Goal: Task Accomplishment & Management: Manage account settings

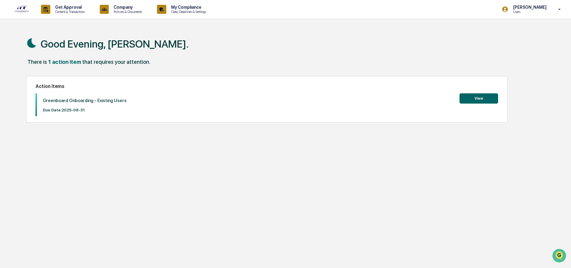
click at [470, 99] on button "View" at bounding box center [479, 98] width 39 height 10
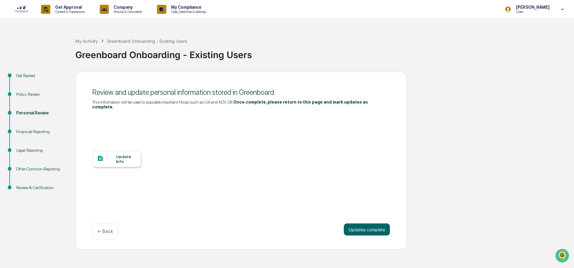
click at [117, 156] on div "Update Info" at bounding box center [126, 159] width 20 height 10
click at [364, 225] on button "Updates complete" at bounding box center [367, 230] width 46 height 12
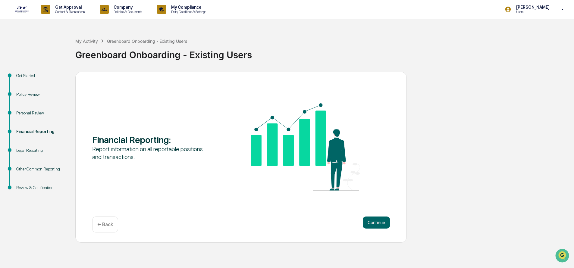
click at [26, 111] on div "Personal Review" at bounding box center [40, 113] width 49 height 6
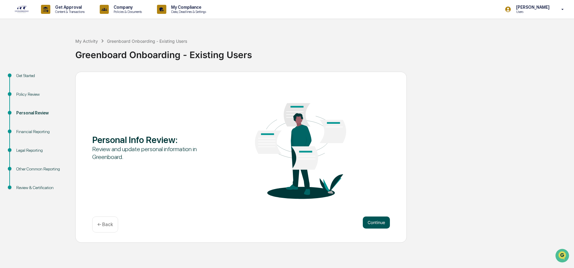
click at [374, 225] on button "Continue" at bounding box center [376, 223] width 27 height 12
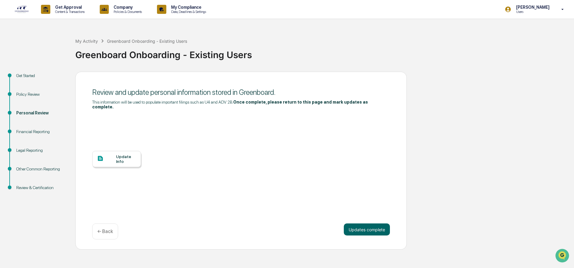
click at [122, 154] on div "Update Info" at bounding box center [126, 159] width 20 height 10
click at [38, 131] on div "Financial Reporting" at bounding box center [40, 132] width 49 height 6
click at [364, 225] on button "Updates complete" at bounding box center [367, 230] width 46 height 12
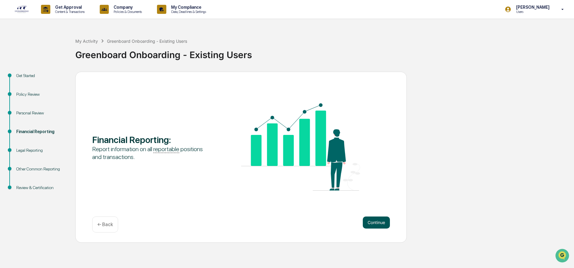
click at [378, 223] on button "Continue" at bounding box center [376, 223] width 27 height 12
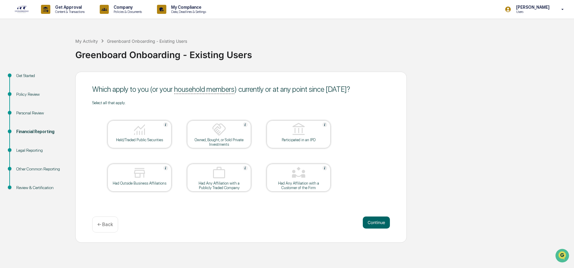
click at [153, 130] on div at bounding box center [139, 129] width 60 height 15
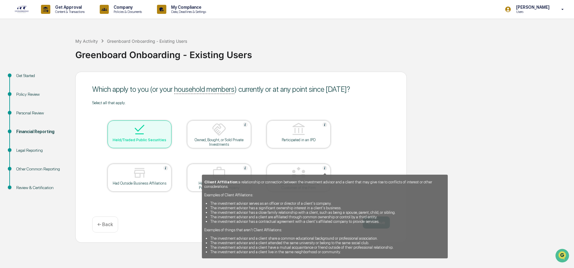
click at [325, 167] on img at bounding box center [325, 168] width 5 height 5
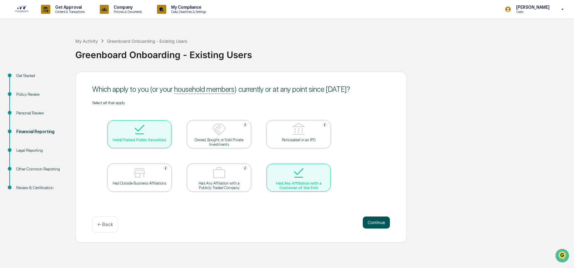
click at [380, 223] on button "Continue" at bounding box center [376, 223] width 27 height 12
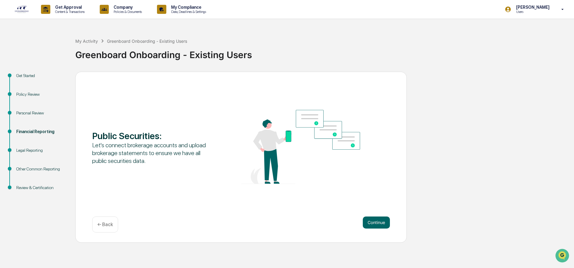
click at [380, 223] on button "Continue" at bounding box center [376, 223] width 27 height 12
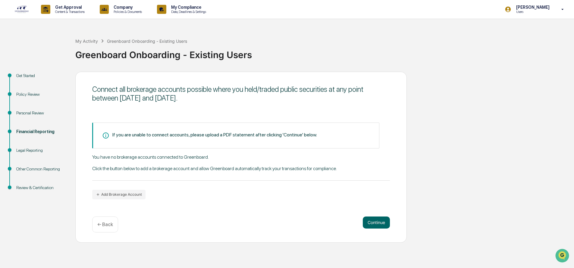
click at [380, 223] on button "Continue" at bounding box center [376, 223] width 27 height 12
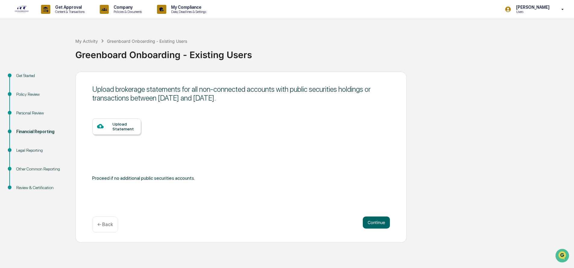
click at [380, 223] on button "Continue" at bounding box center [376, 223] width 27 height 12
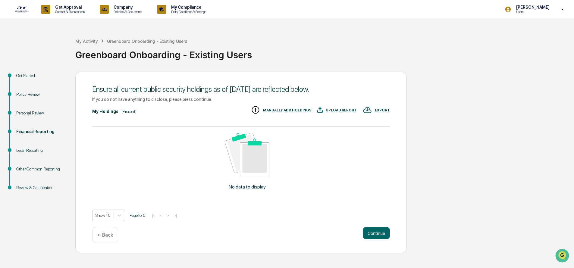
click at [106, 238] on p "← Back" at bounding box center [105, 235] width 16 height 6
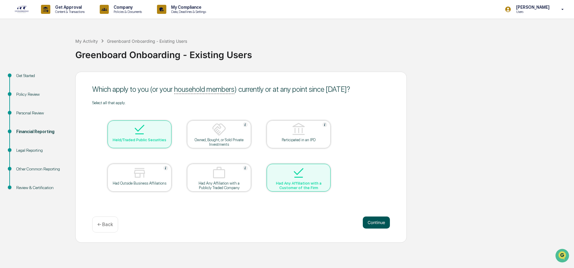
click at [380, 222] on button "Continue" at bounding box center [376, 223] width 27 height 12
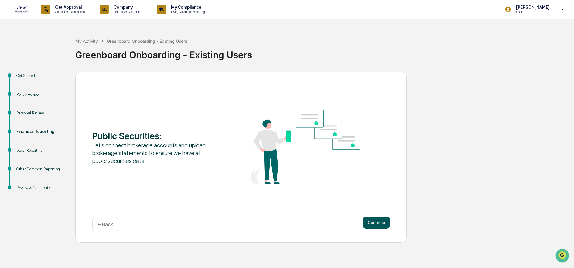
click at [375, 221] on button "Continue" at bounding box center [376, 223] width 27 height 12
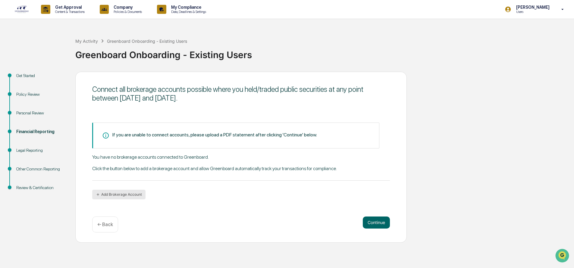
click at [118, 193] on button "Add Brokerage Account" at bounding box center [118, 195] width 53 height 10
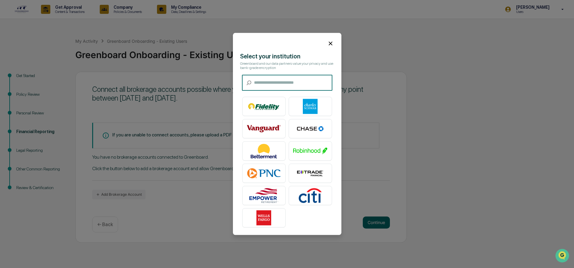
click at [296, 78] on input "text" at bounding box center [293, 83] width 78 height 16
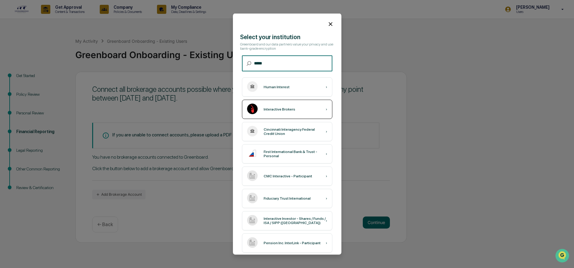
type input "*****"
click at [286, 103] on div "Interactive Brokers ›" at bounding box center [287, 109] width 90 height 19
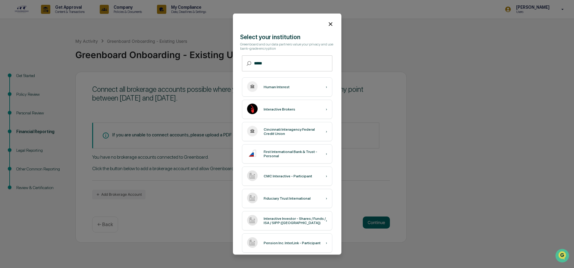
click at [328, 21] on icon at bounding box center [330, 24] width 7 height 7
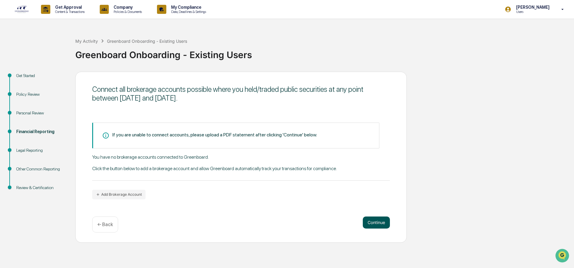
click at [374, 221] on button "Continue" at bounding box center [376, 223] width 27 height 12
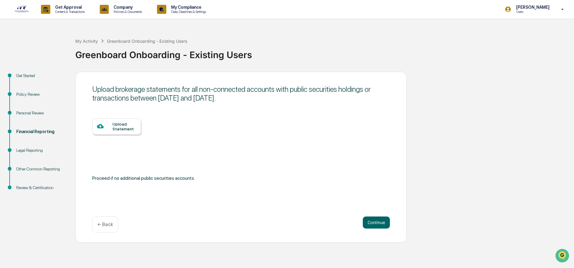
click at [124, 127] on div "Upload Statement" at bounding box center [124, 127] width 24 height 10
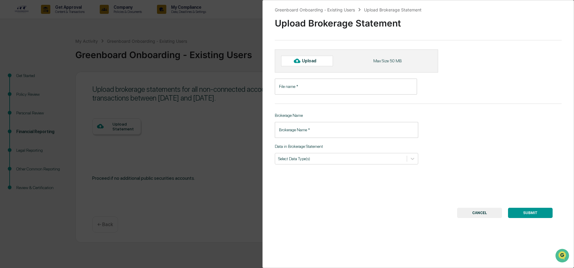
click at [482, 213] on button "CANCEL" at bounding box center [479, 213] width 45 height 10
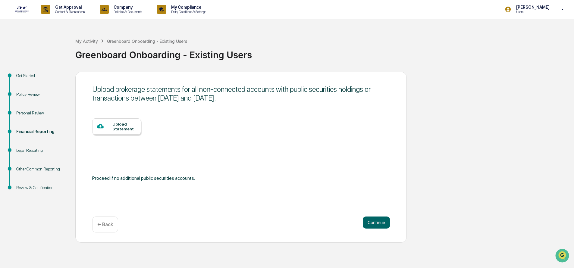
click at [124, 127] on div "Upload Statement" at bounding box center [124, 127] width 24 height 10
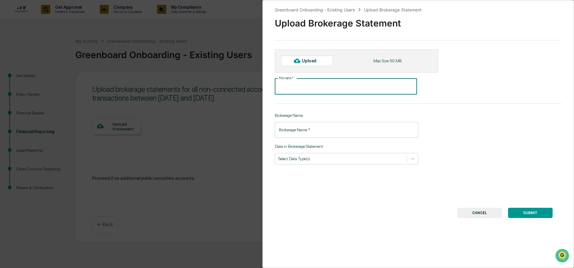
click at [314, 84] on input "File name   *" at bounding box center [346, 87] width 142 height 16
click at [301, 60] on icon at bounding box center [297, 61] width 7 height 7
type input "**********"
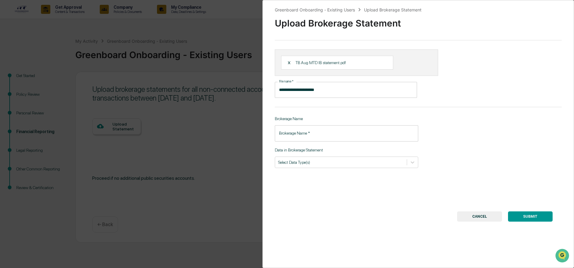
click at [327, 132] on input "Brokerage Name   *" at bounding box center [347, 133] width 144 height 16
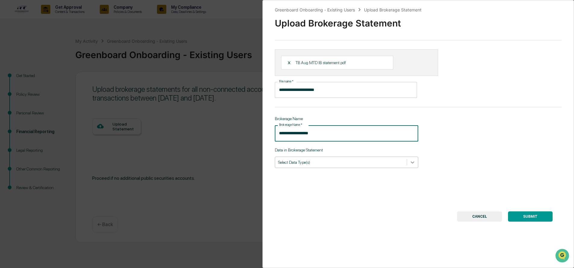
type input "**********"
click at [410, 163] on icon at bounding box center [413, 162] width 6 height 6
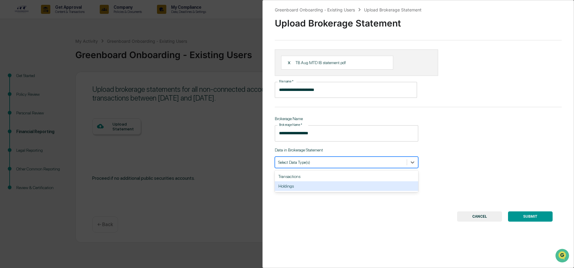
click at [386, 182] on div "Holdings" at bounding box center [347, 187] width 144 height 10
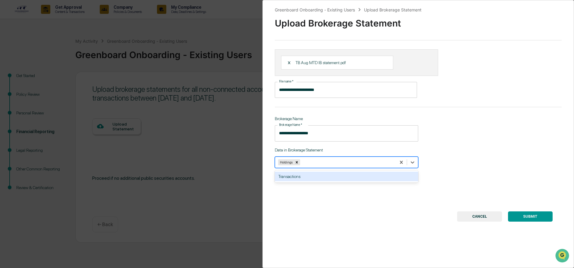
click at [287, 173] on div "Transactions" at bounding box center [347, 177] width 144 height 10
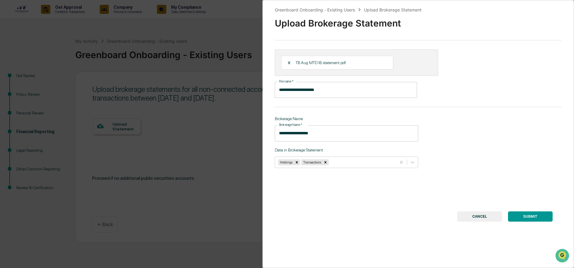
click at [527, 217] on button "SUBMIT" at bounding box center [530, 217] width 45 height 10
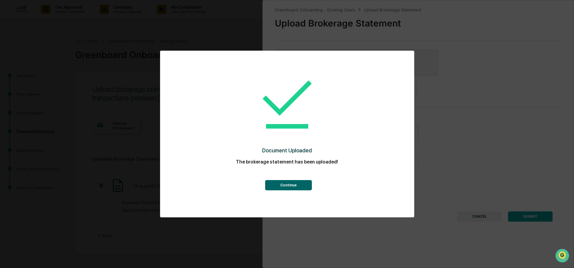
click at [302, 185] on button "Continue" at bounding box center [288, 185] width 47 height 10
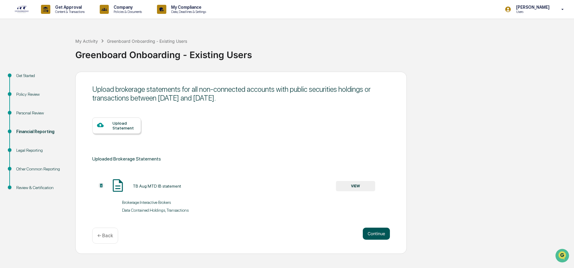
click at [378, 236] on button "Continue" at bounding box center [376, 234] width 27 height 12
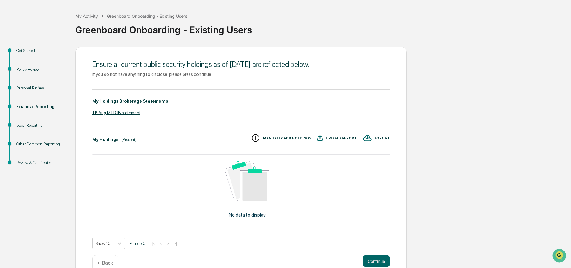
scroll to position [38, 0]
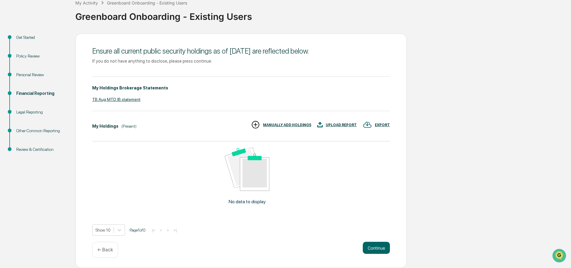
click at [291, 123] on div "MANUALLY ADD HOLDINGS" at bounding box center [287, 125] width 48 height 4
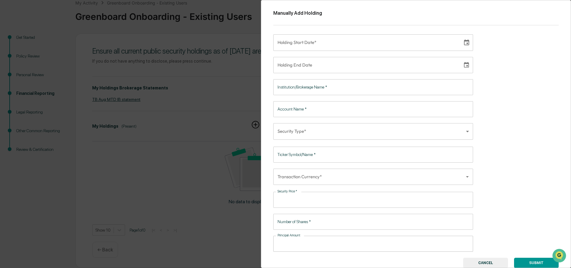
type input "**********"
click at [328, 41] on input "**********" at bounding box center [365, 42] width 185 height 16
click at [482, 261] on button "CANCEL" at bounding box center [485, 263] width 45 height 10
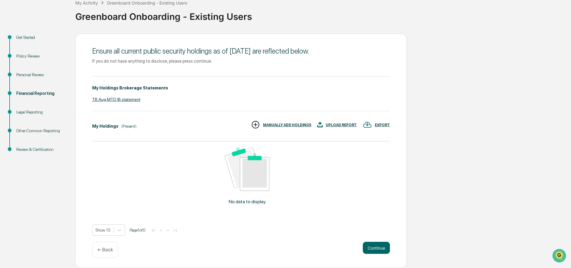
click at [335, 123] on div "UPLOAD REPORT" at bounding box center [336, 125] width 39 height 10
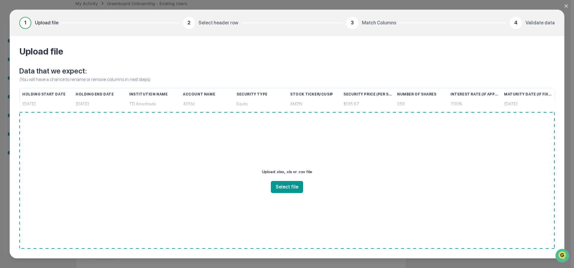
click at [566, 6] on icon "Close modal" at bounding box center [566, 6] width 5 height 5
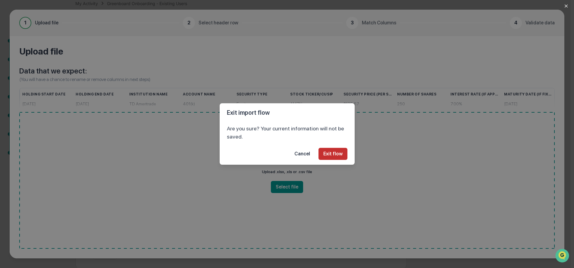
click at [332, 155] on button "Exit flow" at bounding box center [333, 154] width 29 height 12
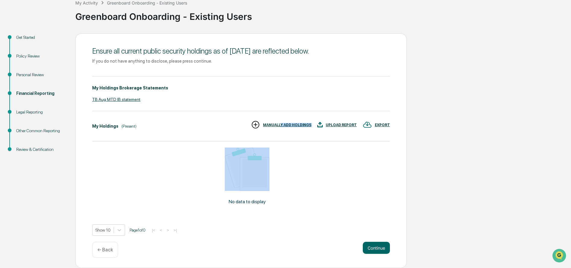
drag, startPoint x: 285, startPoint y: 124, endPoint x: 317, endPoint y: 153, distance: 42.9
click at [317, 153] on div "My Holdings (Present) EXPORT UPLOAD REPORT MANUALLY ADD HOLDINGS No data to dis…" at bounding box center [241, 178] width 298 height 116
click at [150, 151] on div "No data to display" at bounding box center [247, 179] width 310 height 74
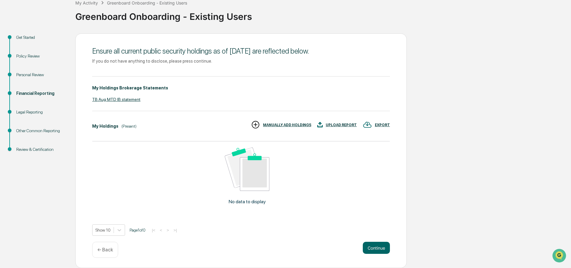
click at [333, 123] on div "UPLOAD REPORT" at bounding box center [341, 125] width 31 height 4
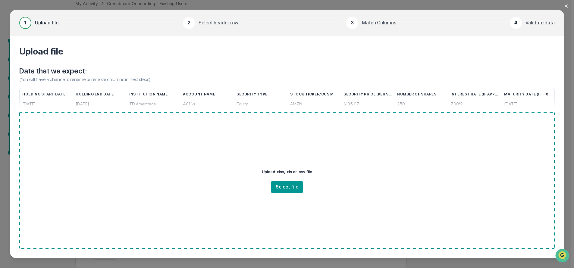
click at [567, 5] on icon "Close modal" at bounding box center [566, 6] width 3 height 3
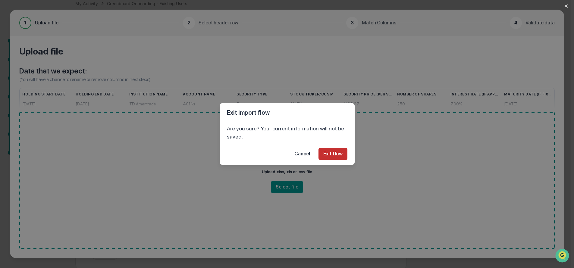
click at [334, 152] on button "Exit flow" at bounding box center [333, 154] width 29 height 12
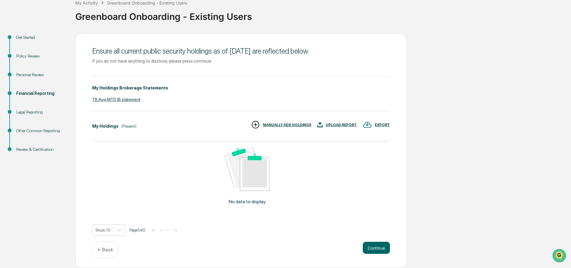
click at [338, 124] on div "UPLOAD REPORT" at bounding box center [341, 125] width 31 height 4
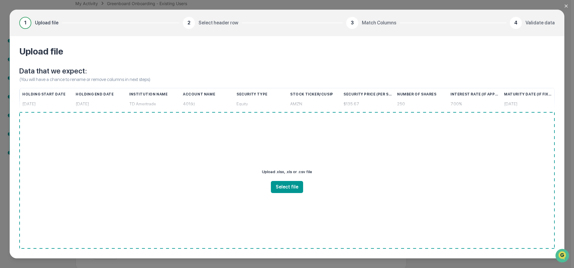
click at [567, 6] on icon "Close modal" at bounding box center [566, 6] width 3 height 3
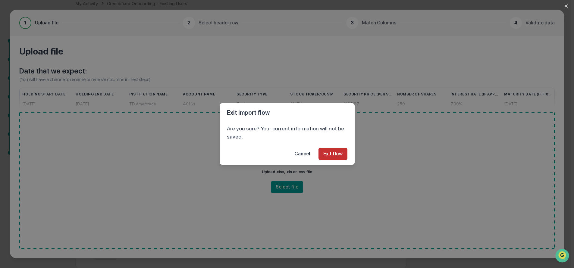
click at [340, 155] on button "Exit flow" at bounding box center [333, 154] width 29 height 12
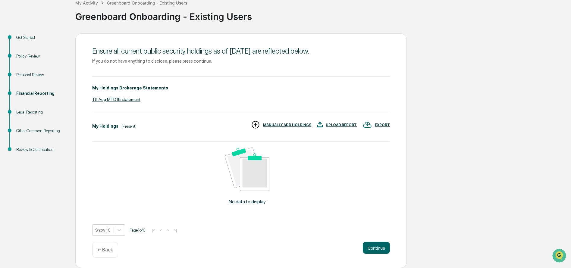
click at [127, 98] on div "TB Aug MTD IB statement" at bounding box center [241, 99] width 298 height 5
click at [450, 159] on div "Get Started Policy Review Personal Review Financial Reporting Legal Reporting O…" at bounding box center [285, 150] width 565 height 235
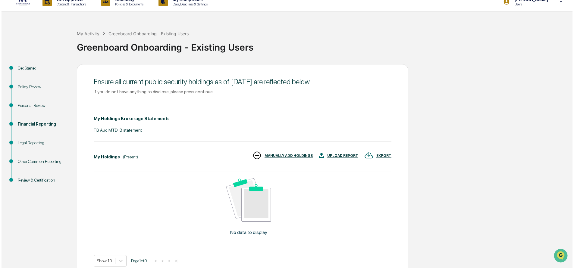
scroll to position [0, 0]
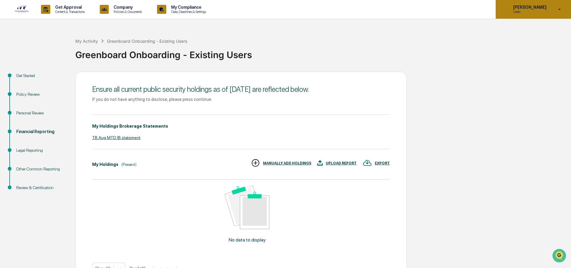
click at [560, 8] on icon at bounding box center [560, 10] width 11 height 6
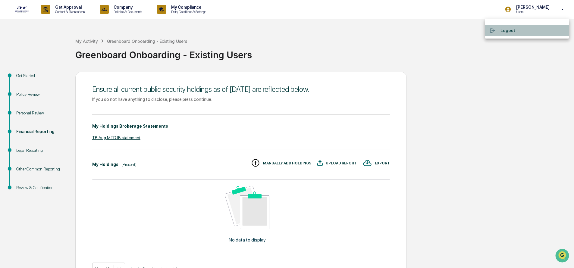
click at [515, 33] on li "Logout" at bounding box center [527, 30] width 84 height 11
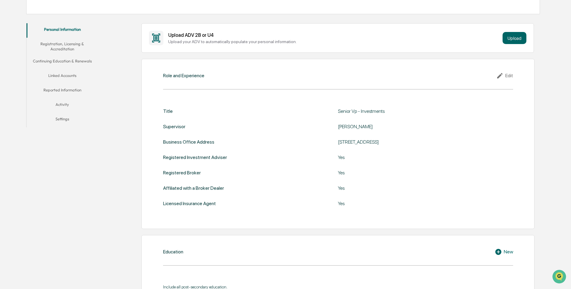
scroll to position [151, 0]
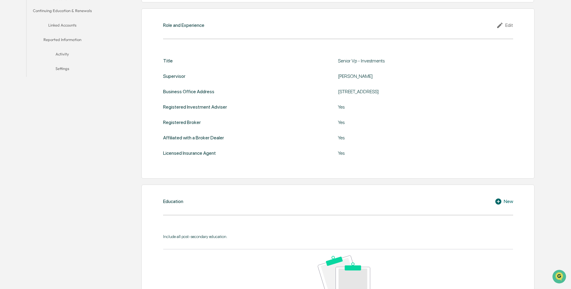
click at [497, 203] on icon at bounding box center [498, 201] width 6 height 6
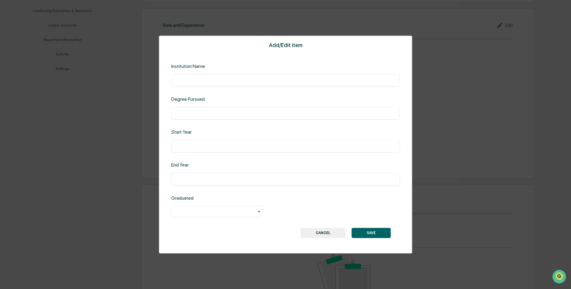
click at [204, 77] on div "​" at bounding box center [285, 80] width 229 height 13
click at [257, 80] on input "text" at bounding box center [285, 80] width 219 height 6
type input "*"
type input "**********"
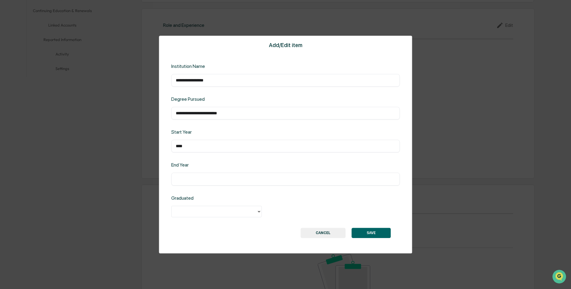
type input "****"
click at [254, 210] on div at bounding box center [214, 211] width 79 height 7
click at [245, 229] on div "Yes" at bounding box center [216, 225] width 90 height 12
click at [375, 232] on button "SAVE" at bounding box center [371, 233] width 39 height 10
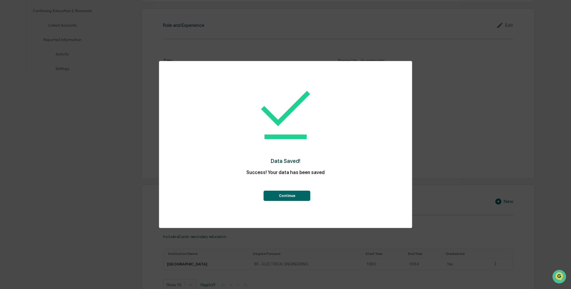
click at [298, 195] on button "Continue" at bounding box center [287, 196] width 47 height 10
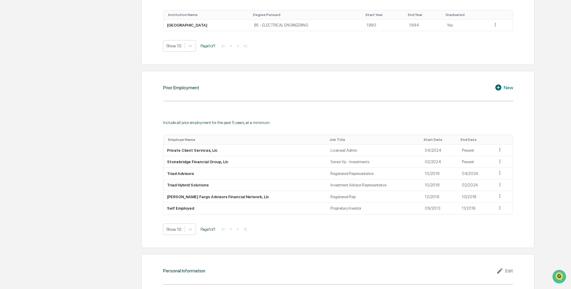
scroll to position [402, 0]
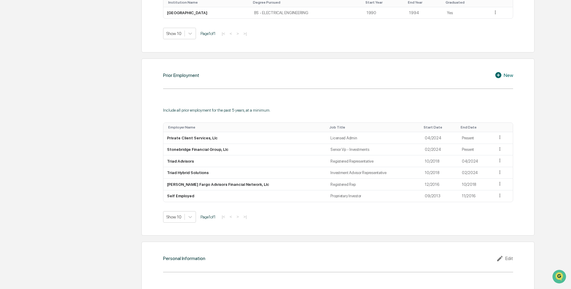
click at [498, 73] on icon at bounding box center [498, 75] width 6 height 6
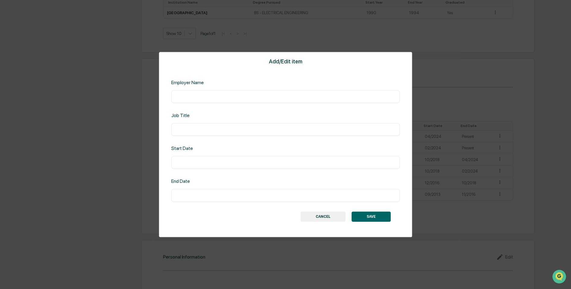
click at [200, 93] on div "​" at bounding box center [285, 96] width 229 height 13
click at [200, 99] on input "text" at bounding box center [285, 96] width 219 height 6
type input "*"
type input "**********"
drag, startPoint x: 230, startPoint y: 129, endPoint x: 138, endPoint y: 129, distance: 92.6
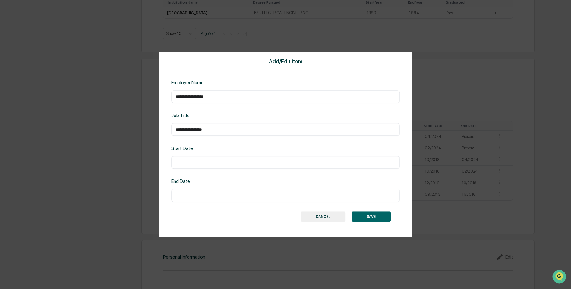
click at [138, 129] on div "**********" at bounding box center [285, 144] width 571 height 289
type input "*********"
type input "****"
click at [380, 219] on button "SAVE" at bounding box center [371, 216] width 39 height 10
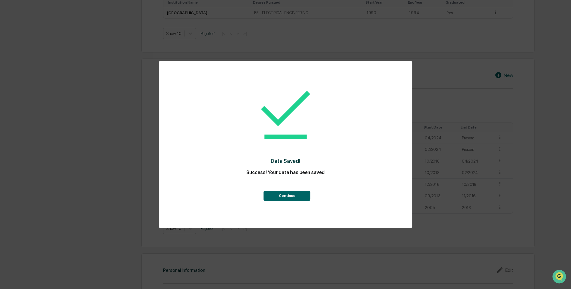
click at [293, 195] on button "Continue" at bounding box center [287, 196] width 47 height 10
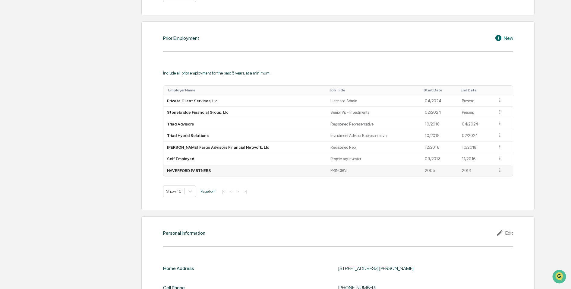
scroll to position [452, 0]
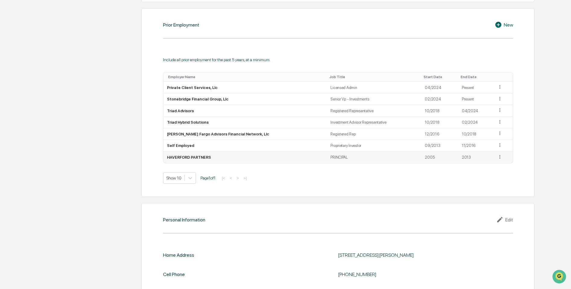
click at [196, 157] on td "HAVERFORD PARTNERS" at bounding box center [245, 157] width 164 height 11
click at [327, 158] on td "PRINCIPAL" at bounding box center [374, 157] width 94 height 11
click at [500, 158] on icon at bounding box center [500, 157] width 1 height 4
click at [489, 166] on div "Edit" at bounding box center [492, 165] width 19 height 10
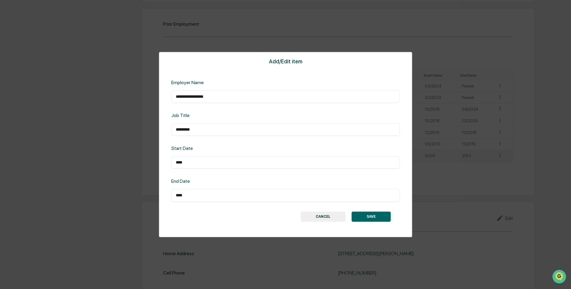
drag, startPoint x: 204, startPoint y: 129, endPoint x: 179, endPoint y: 128, distance: 25.0
click at [179, 128] on input "*********" at bounding box center [285, 129] width 219 height 6
type input "**********"
click at [372, 216] on button "SAVE" at bounding box center [371, 216] width 39 height 10
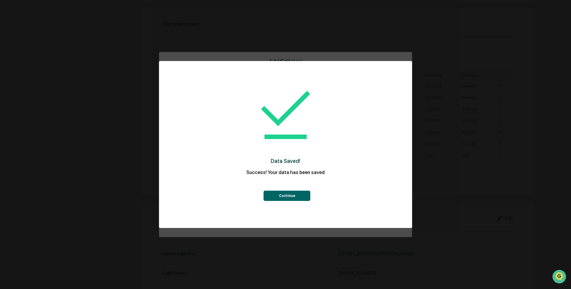
click at [287, 196] on button "Continue" at bounding box center [287, 196] width 47 height 10
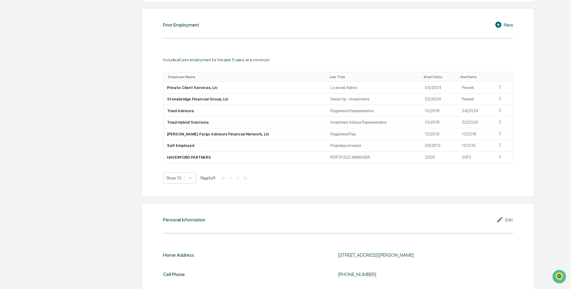
click at [509, 22] on div "New" at bounding box center [504, 24] width 18 height 7
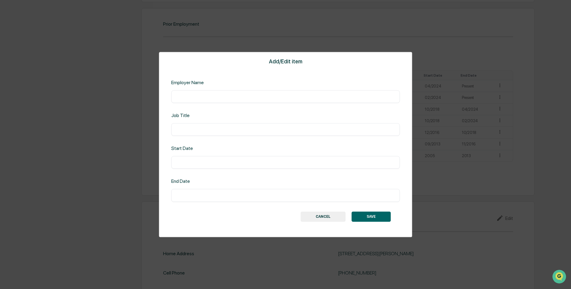
click at [199, 95] on input "text" at bounding box center [285, 96] width 219 height 6
type input "**********"
type input "****"
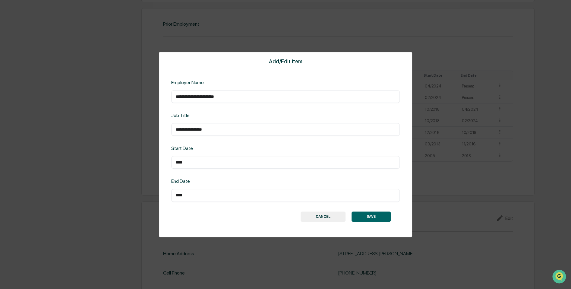
click at [379, 217] on button "SAVE" at bounding box center [371, 216] width 39 height 10
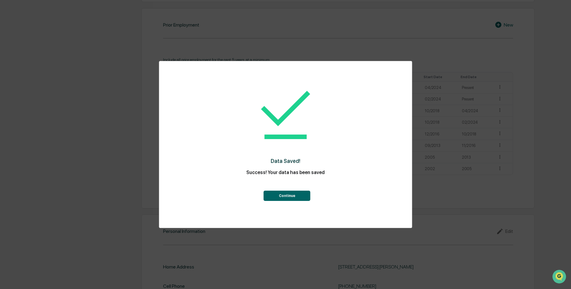
drag, startPoint x: 290, startPoint y: 197, endPoint x: 319, endPoint y: 200, distance: 29.7
click at [290, 197] on button "Continue" at bounding box center [287, 196] width 47 height 10
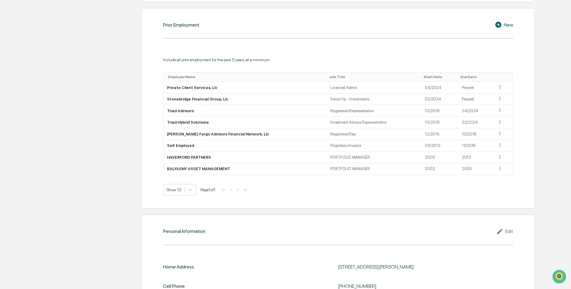
click at [509, 23] on div "New" at bounding box center [504, 24] width 18 height 7
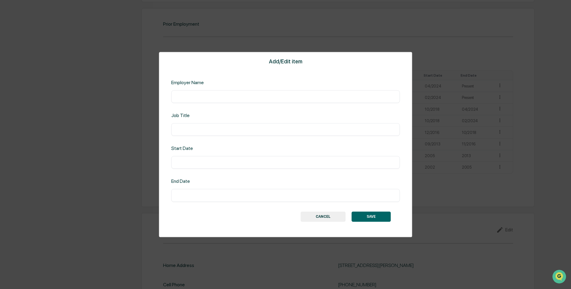
click at [216, 97] on input "text" at bounding box center [285, 96] width 219 height 6
type input "**********"
type input "****"
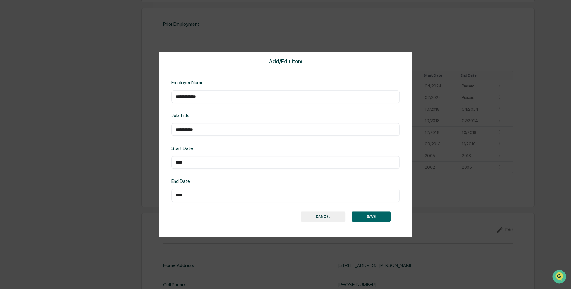
click at [382, 218] on button "SAVE" at bounding box center [371, 216] width 39 height 10
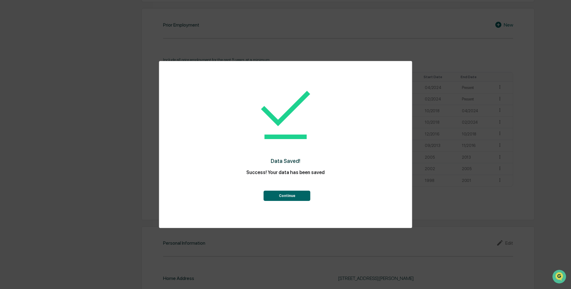
click at [292, 196] on button "Continue" at bounding box center [287, 196] width 47 height 10
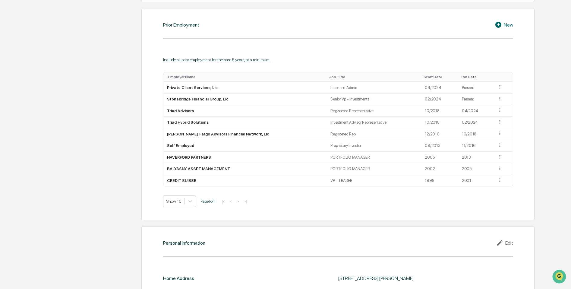
click at [509, 24] on div "New" at bounding box center [504, 24] width 18 height 7
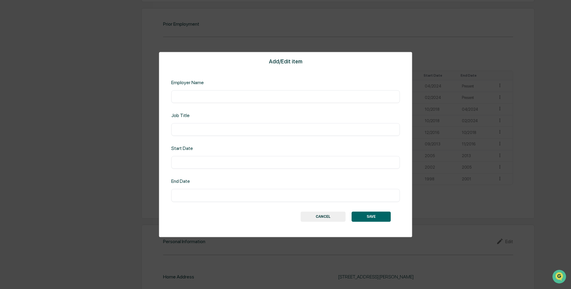
click at [283, 99] on input "text" at bounding box center [285, 96] width 219 height 6
type input "**********"
type input "****"
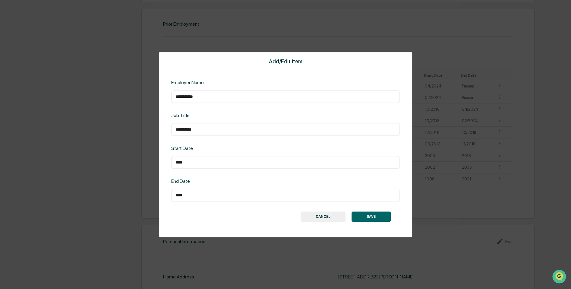
click at [375, 217] on button "SAVE" at bounding box center [371, 216] width 39 height 10
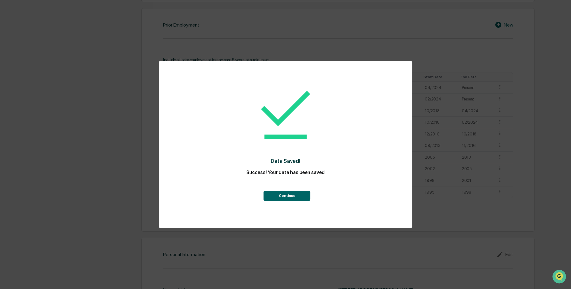
click at [289, 192] on button "Continue" at bounding box center [287, 196] width 47 height 10
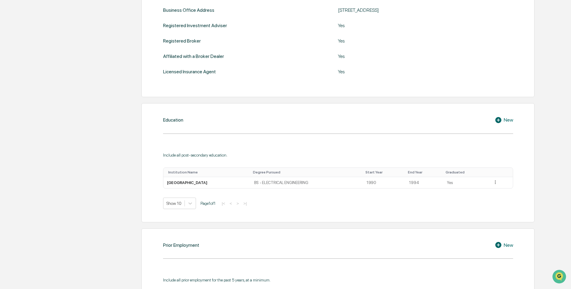
scroll to position [528, 0]
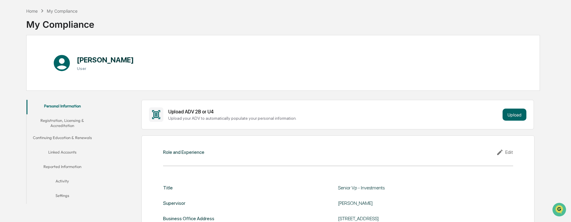
scroll to position [0, 0]
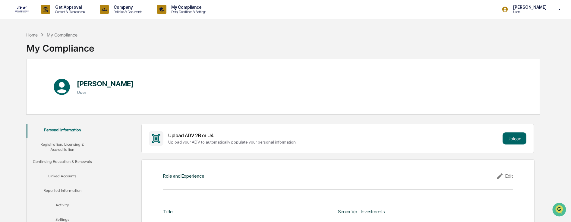
click at [58, 148] on button "Registration, Licensing & Accreditation" at bounding box center [63, 146] width 72 height 17
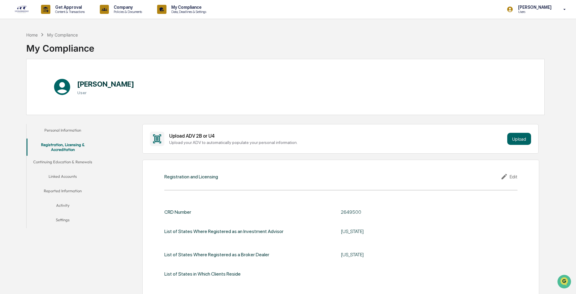
click at [79, 161] on button "Continuing Education & Renewals" at bounding box center [63, 163] width 72 height 14
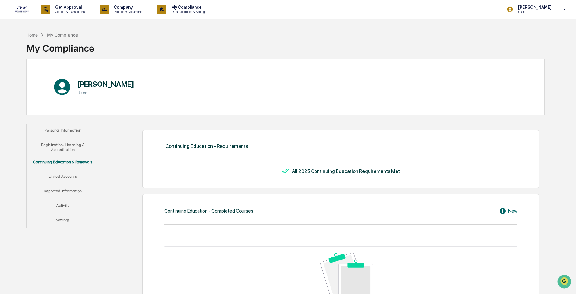
click at [80, 149] on button "Registration, Licensing & Accreditation" at bounding box center [63, 146] width 72 height 17
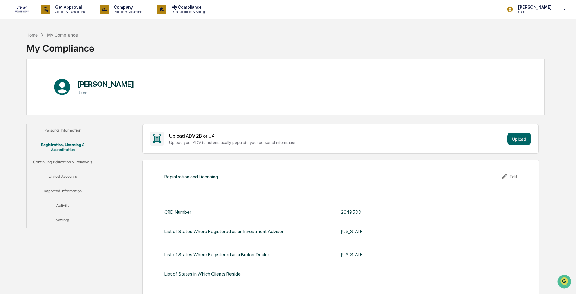
click at [80, 162] on button "Continuing Education & Renewals" at bounding box center [63, 163] width 72 height 14
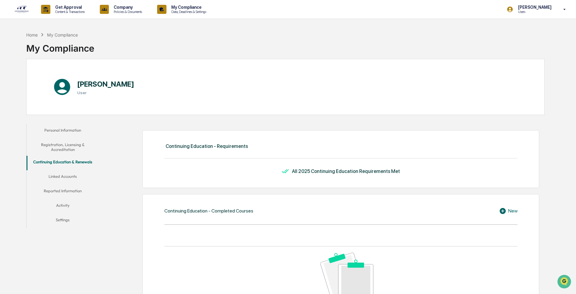
click at [70, 175] on button "Linked Accounts" at bounding box center [63, 177] width 72 height 14
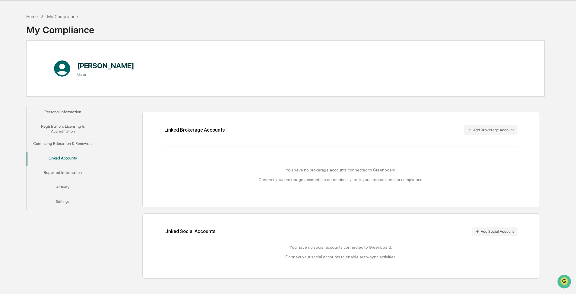
scroll to position [29, 0]
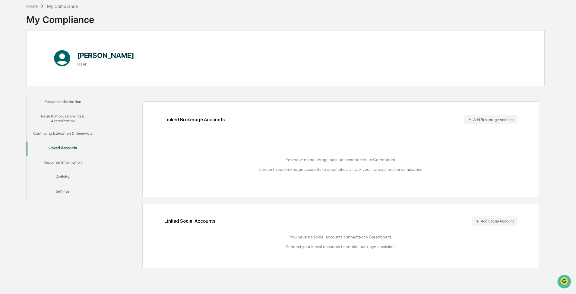
click at [78, 163] on button "Reported Information" at bounding box center [63, 163] width 72 height 14
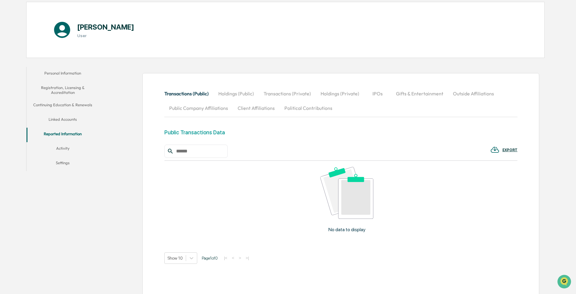
scroll to position [78, 0]
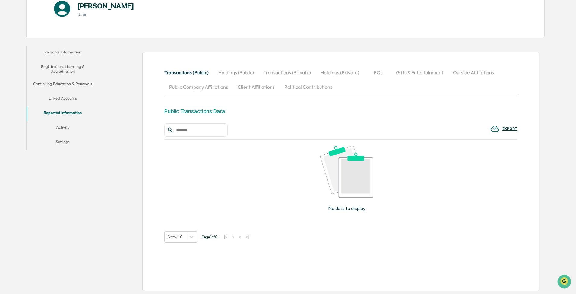
click at [67, 126] on button "Activity" at bounding box center [63, 128] width 72 height 14
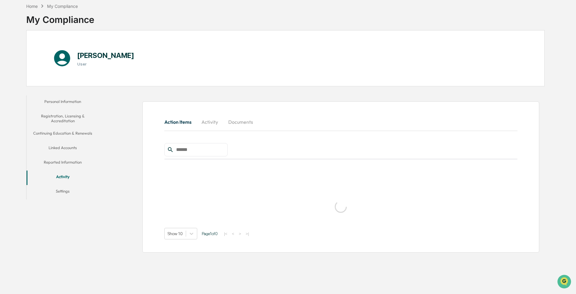
scroll to position [29, 0]
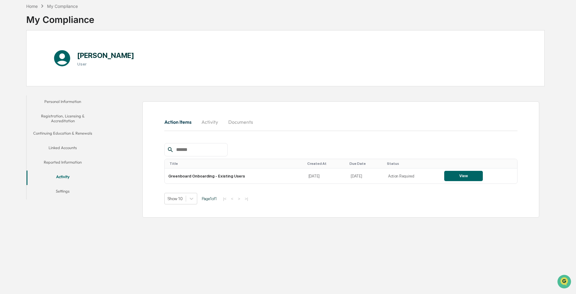
click at [65, 191] on button "Settings" at bounding box center [63, 192] width 72 height 14
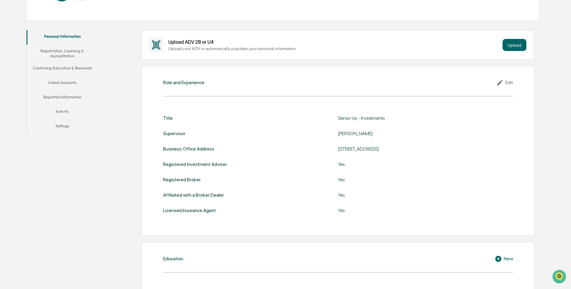
scroll to position [76, 0]
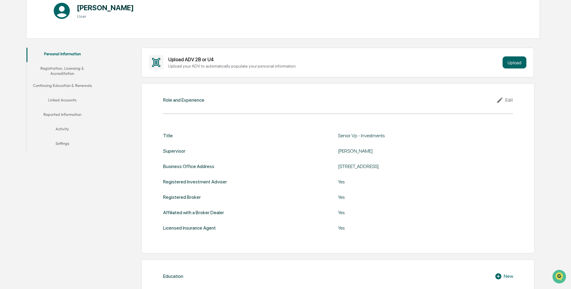
click at [59, 72] on button "Registration, Licensing & Accreditation" at bounding box center [63, 70] width 72 height 17
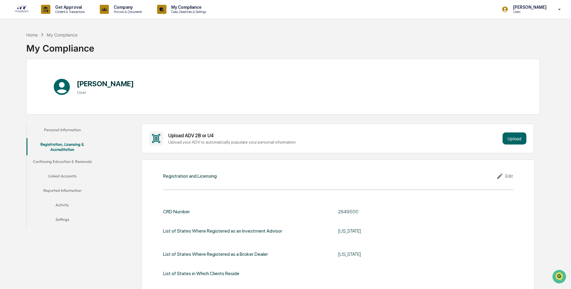
click at [65, 160] on button "Continuing Education & Renewals" at bounding box center [63, 162] width 72 height 14
